Goal: Transaction & Acquisition: Purchase product/service

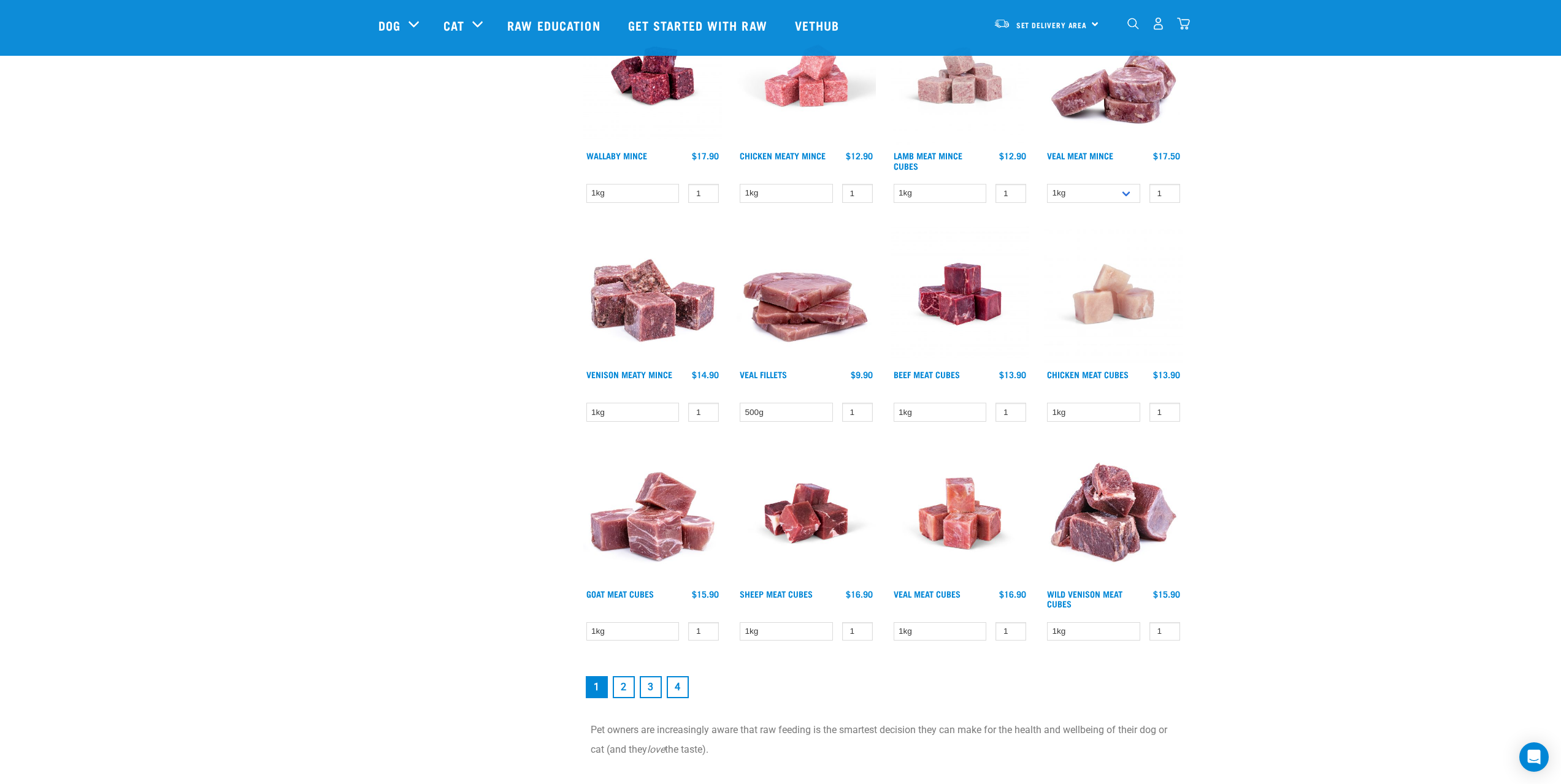
scroll to position [1349, 0]
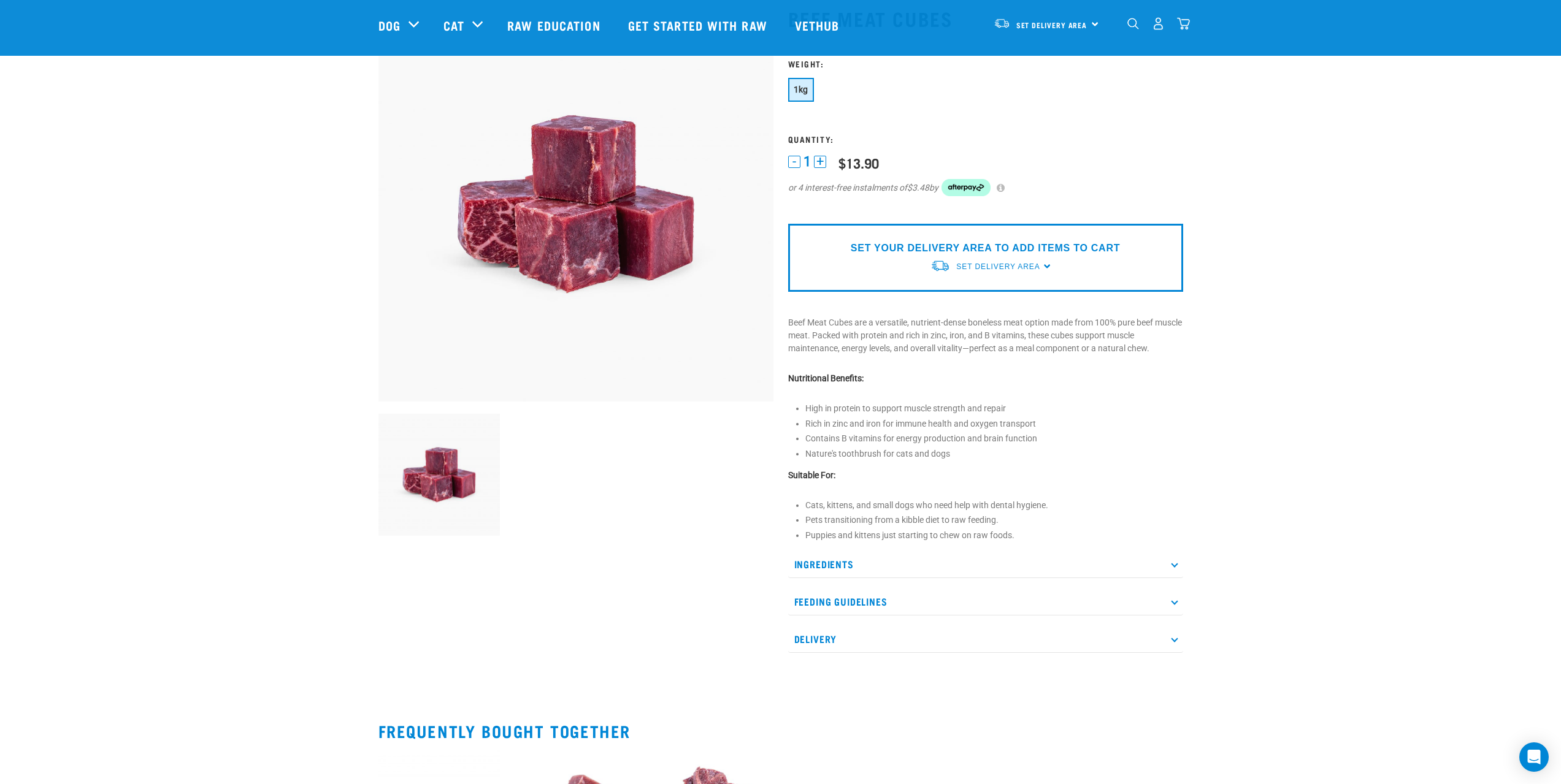
scroll to position [184, 0]
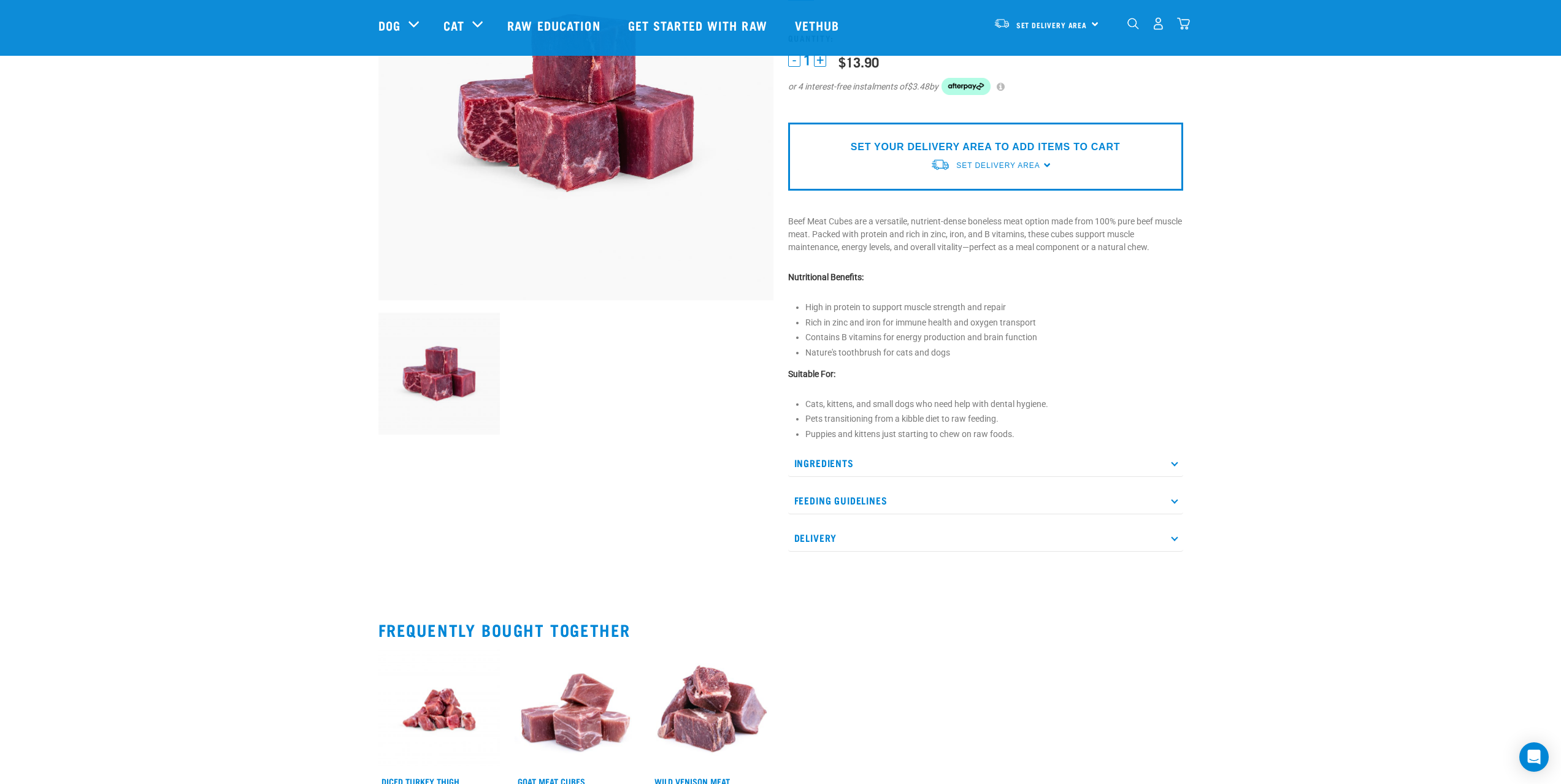
click at [831, 464] on p "Ingredients" at bounding box center [985, 463] width 395 height 28
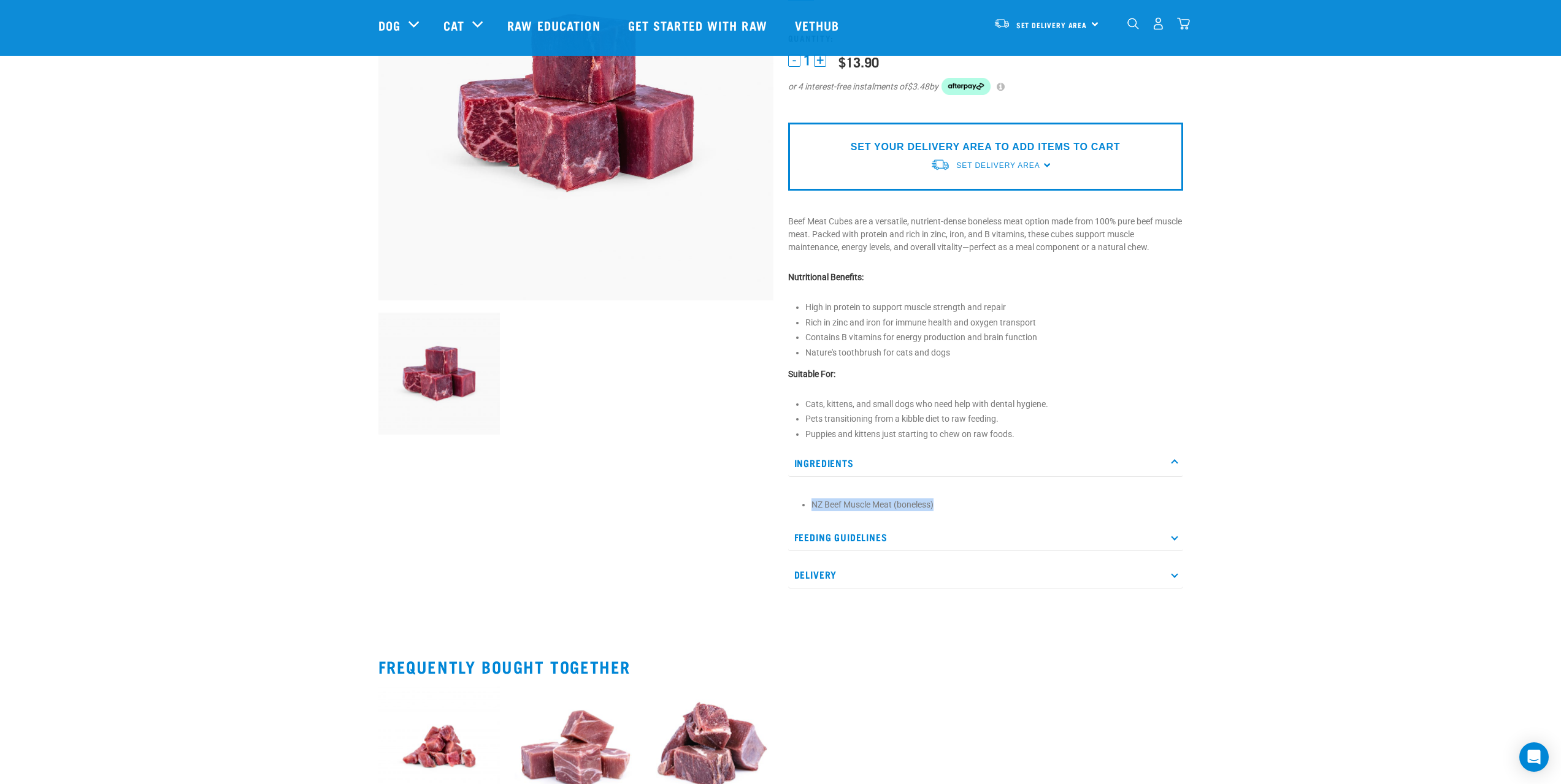
drag, startPoint x: 813, startPoint y: 506, endPoint x: 963, endPoint y: 504, distance: 150.0
click at [963, 504] on li "NZ Beef Muscle Meat (boneless)" at bounding box center [994, 505] width 366 height 13
copy li "NZ Beef Muscle Meat (boneless)"
click at [1372, 232] on div "Start your pet’s raw journey [DATE] – take our quick pet questionnaire. Deliver…" at bounding box center [781, 344] width 1288 height 1057
drag, startPoint x: 1050, startPoint y: 401, endPoint x: 807, endPoint y: 408, distance: 243.1
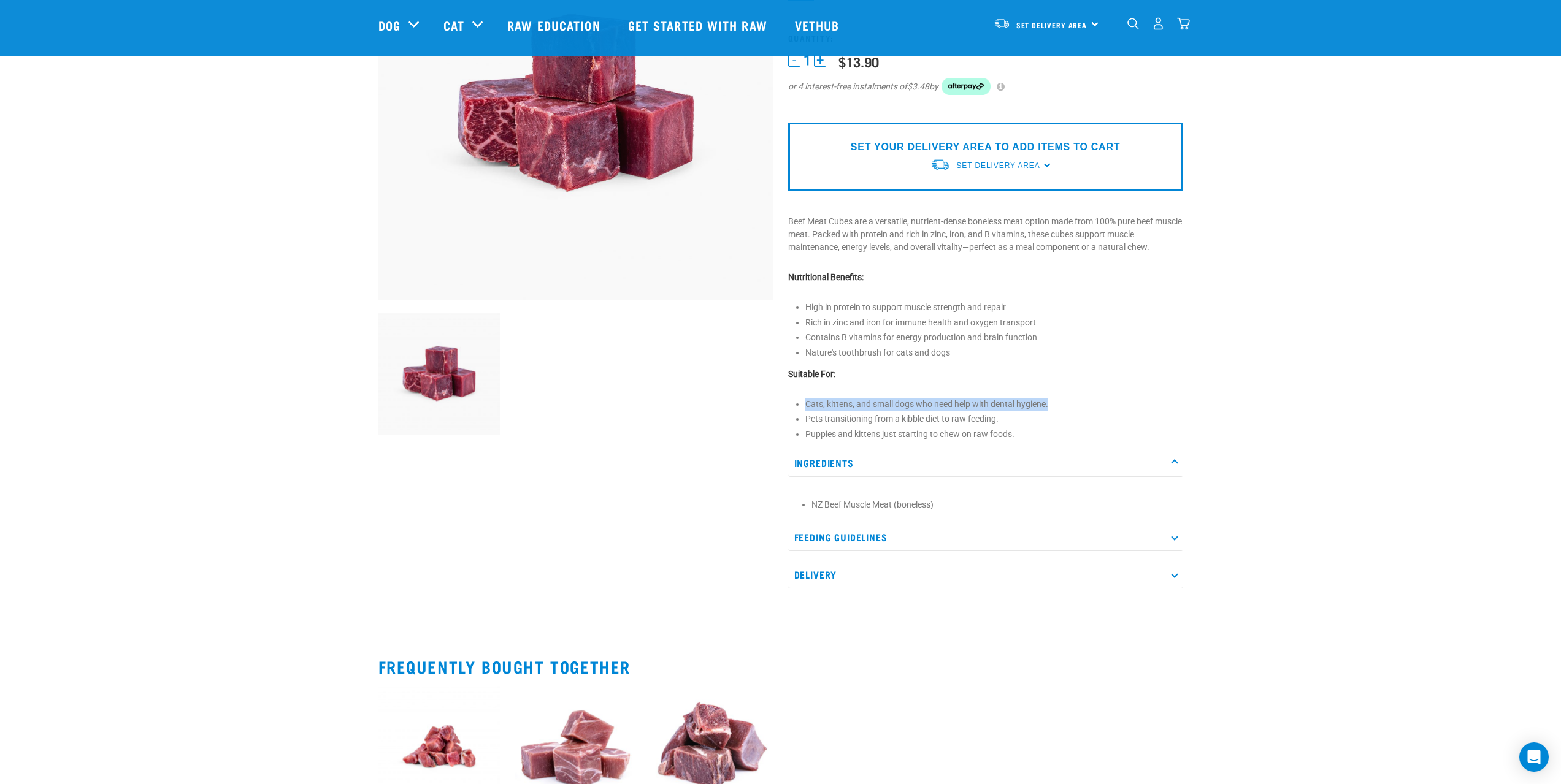
click at [807, 408] on li "Cats, kittens, and small dogs who need help with dental hygiene." at bounding box center [994, 404] width 378 height 13
copy li "Cats, kittens, and small dogs who need help with dental hygiene."
click at [1460, 471] on body "Start your pet’s raw journey today – take our quick pet questionnaire. Delivery…" at bounding box center [780, 734] width 1561 height 1836
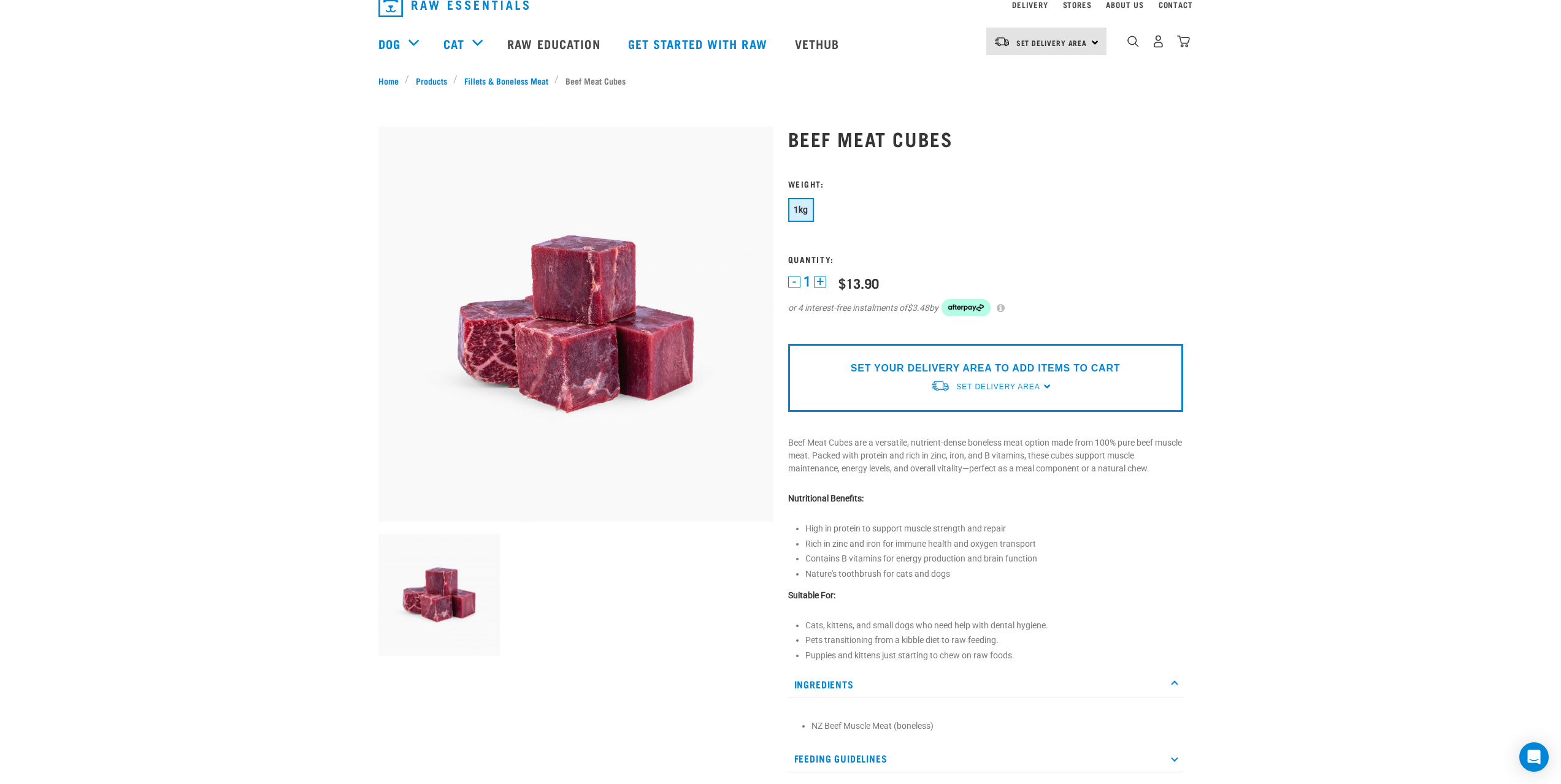
scroll to position [0, 0]
